Goal: Transaction & Acquisition: Purchase product/service

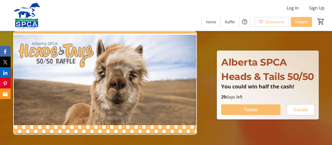
scroll to position [26, 0]
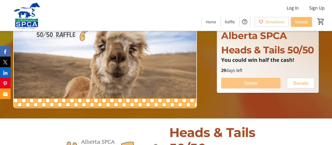
click at [259, 89] on span at bounding box center [250, 83] width 59 height 13
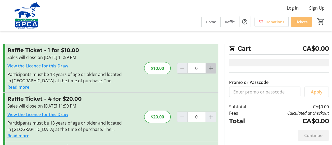
click at [211, 67] on mat-icon "Increment by one" at bounding box center [211, 68] width 6 height 6
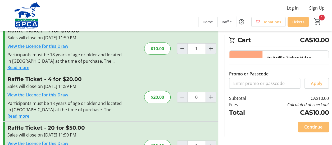
scroll to position [19, 0]
click at [183, 51] on mat-icon "Decrement by one" at bounding box center [182, 49] width 6 height 6
type input "0"
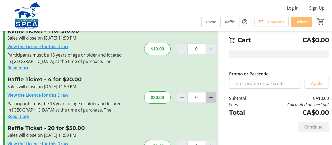
click at [213, 100] on mat-icon "Increment by one" at bounding box center [211, 97] width 6 height 6
type input "1"
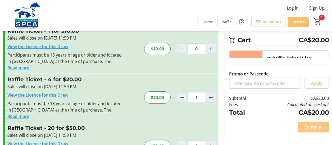
click at [306, 128] on span "Continue" at bounding box center [313, 126] width 18 height 6
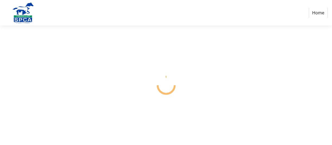
select select "CA"
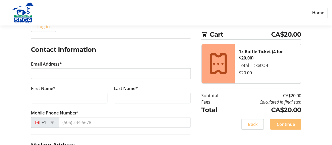
scroll to position [75, 0]
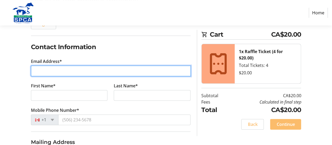
click at [157, 72] on input "Email Address*" at bounding box center [111, 70] width 160 height 11
type input "[EMAIL_ADDRESS][DOMAIN_NAME]"
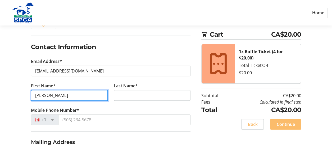
type input "[PERSON_NAME]"
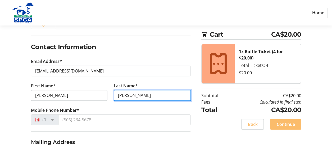
type input "[PERSON_NAME]"
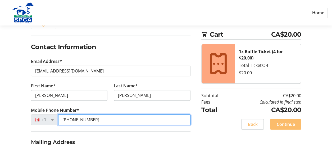
type input "[PHONE_NUMBER]"
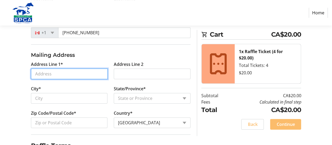
scroll to position [163, 0]
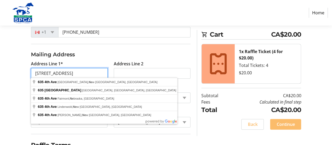
type input "[STREET_ADDRESS]"
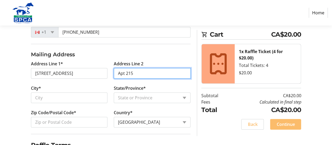
type input "Apt 215"
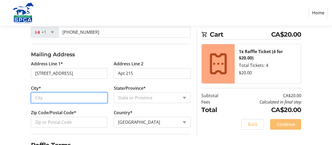
click at [73, 101] on input "City*" at bounding box center [69, 97] width 77 height 11
type input "[GEOGRAPHIC_DATA]"
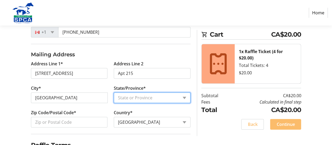
select select "AB"
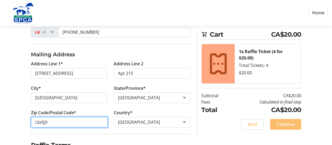
type input "t2e0j9"
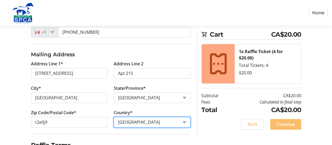
scroll to position [190, 0]
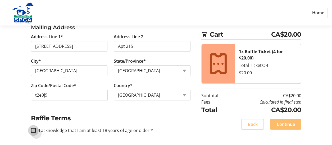
click at [35, 128] on input "I acknowledge that I am at least 18 years of age or older.*" at bounding box center [33, 130] width 5 height 5
checkbox input "true"
click at [294, 126] on span "Continue" at bounding box center [286, 124] width 18 height 6
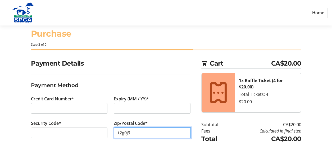
scroll to position [40, 0]
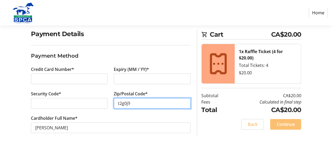
type input "t2g0j9"
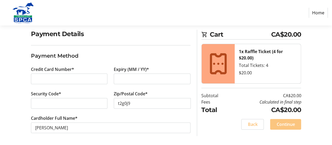
click at [288, 123] on span "Continue" at bounding box center [286, 124] width 18 height 6
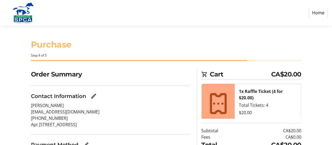
scroll to position [40, 0]
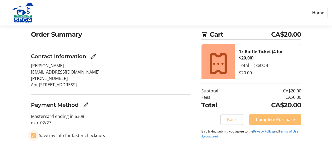
click at [33, 136] on input "Save my info for faster checkouts" at bounding box center [33, 135] width 5 height 5
checkbox input "false"
click at [254, 119] on span at bounding box center [275, 119] width 52 height 13
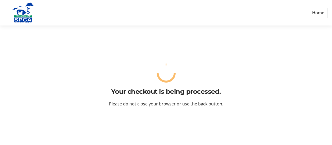
scroll to position [0, 0]
